Goal: Entertainment & Leisure: Consume media (video, audio)

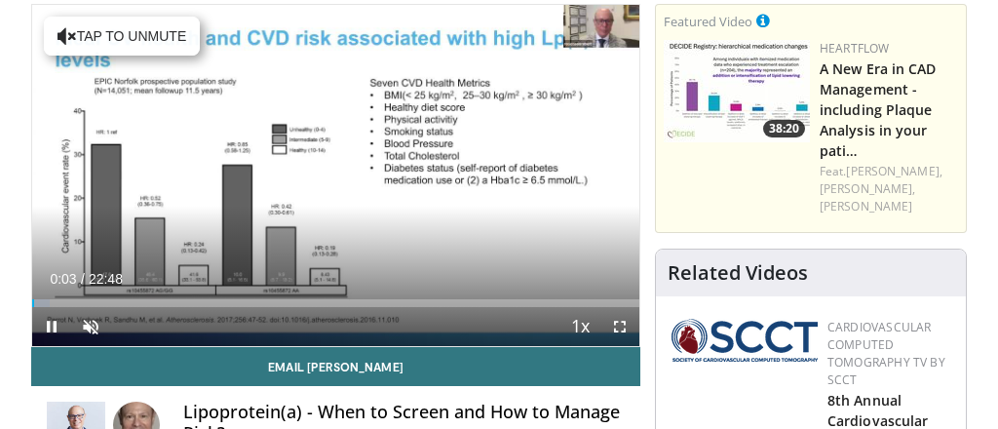
scroll to position [215, 0]
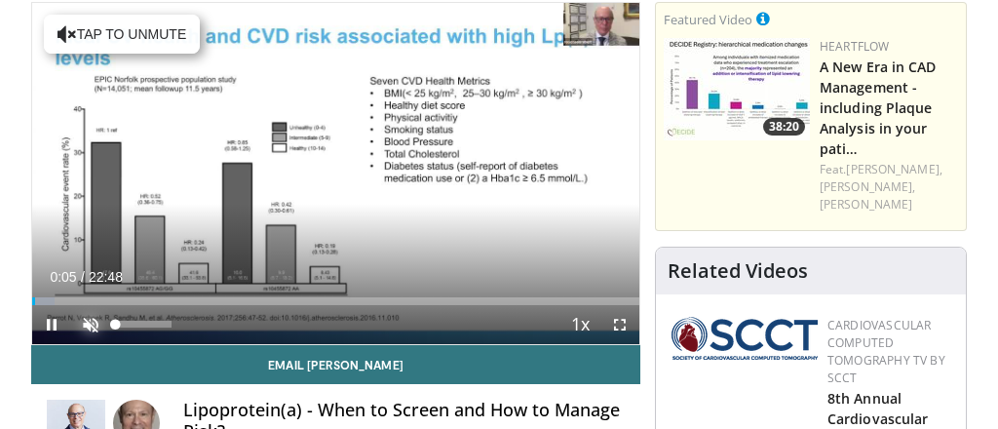
click at [94, 327] on span "Video Player" at bounding box center [90, 324] width 39 height 39
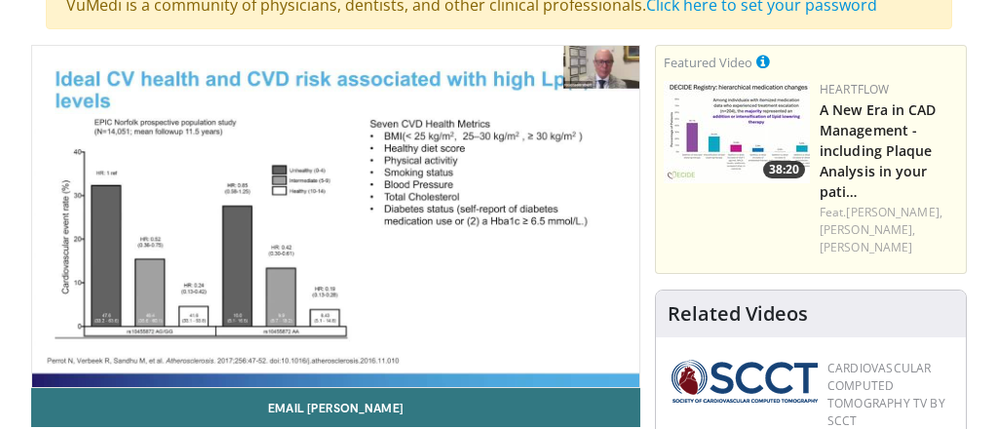
scroll to position [174, 0]
